Goal: Information Seeking & Learning: Learn about a topic

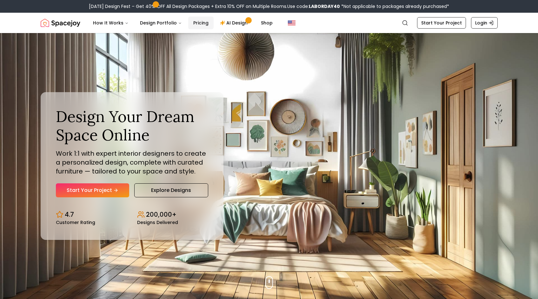
click at [190, 28] on link "Pricing" at bounding box center [200, 23] width 25 height 13
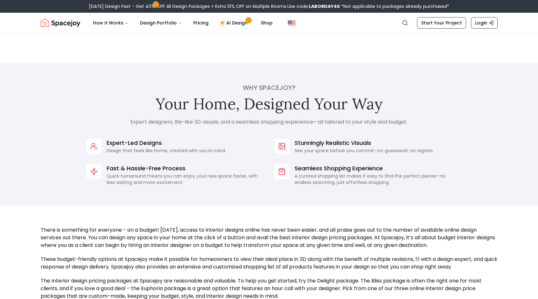
scroll to position [430, 0]
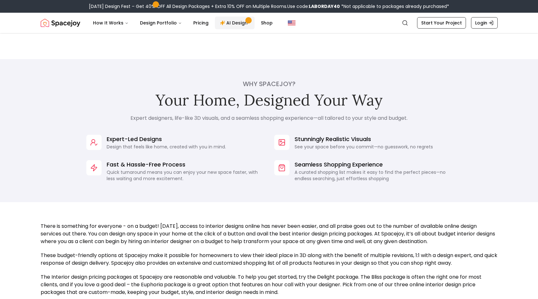
click at [238, 20] on link "AI Design" at bounding box center [235, 23] width 40 height 13
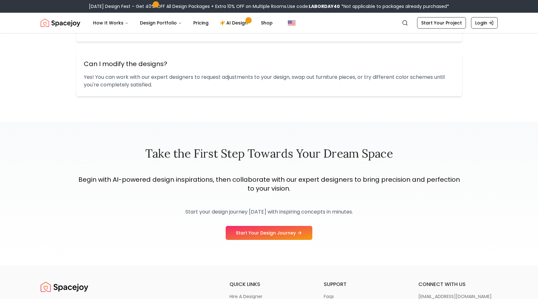
scroll to position [953, 0]
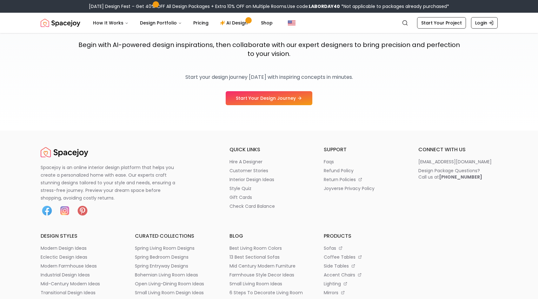
click at [255, 107] on section "Take the First Step Towards Your Dream Space Begin with AI-powered design inspi…" at bounding box center [269, 59] width 538 height 144
click at [262, 102] on link "Start Your Design Journey" at bounding box center [269, 98] width 87 height 14
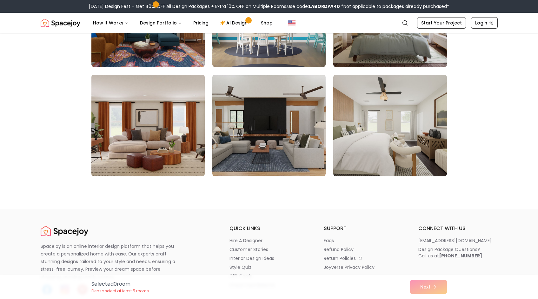
scroll to position [1060, 0]
